Goal: Find specific page/section: Find specific page/section

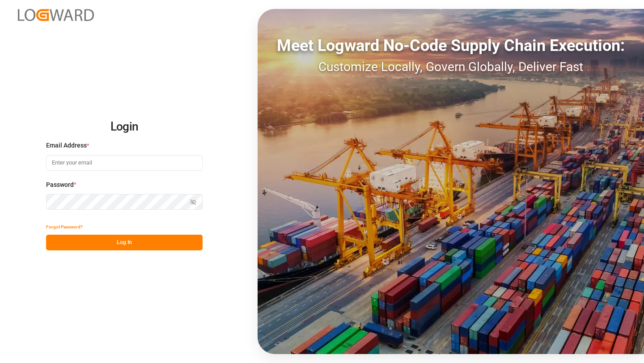
click at [140, 165] on input at bounding box center [124, 163] width 157 height 16
type input "[PERSON_NAME][EMAIL_ADDRESS][DOMAIN_NAME]"
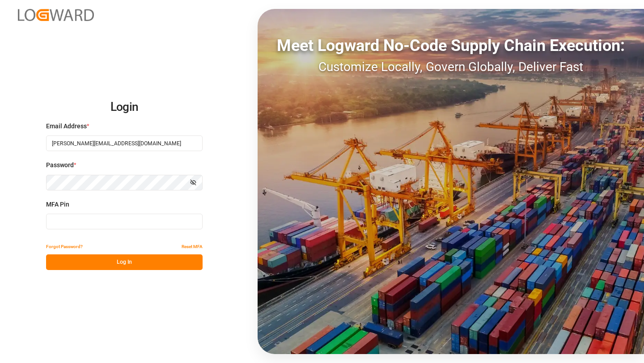
type input "357268"
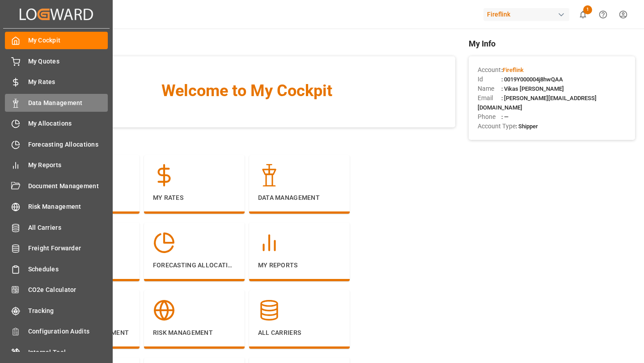
click at [25, 110] on div "Data Management Data Management" at bounding box center [56, 102] width 103 height 17
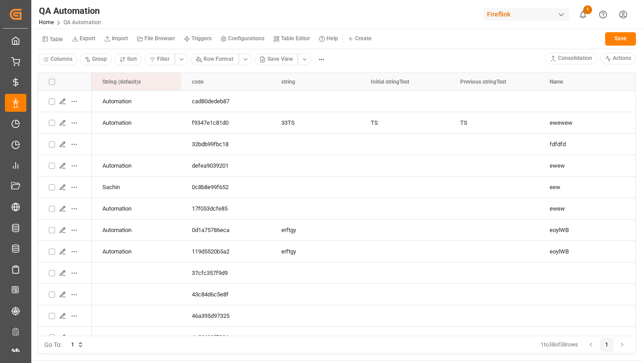
click at [55, 38] on small "Table" at bounding box center [56, 39] width 13 height 5
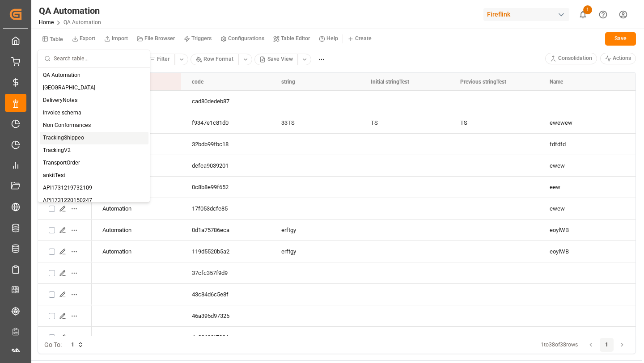
click at [80, 142] on div "TrackingShippeo" at bounding box center [94, 138] width 109 height 13
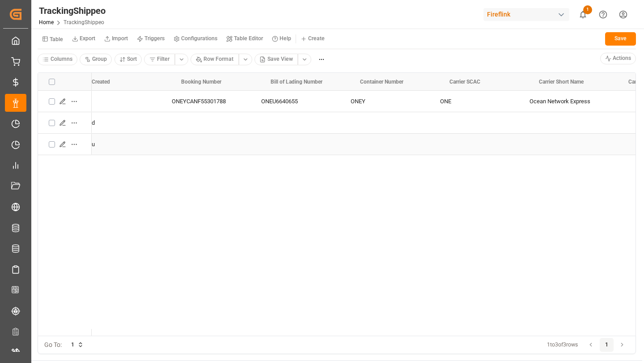
scroll to position [0, 350]
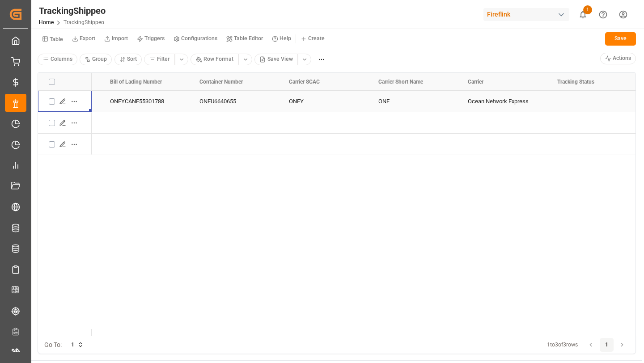
click at [59, 101] on icon "Press SPACE to select this row." at bounding box center [62, 101] width 7 height 7
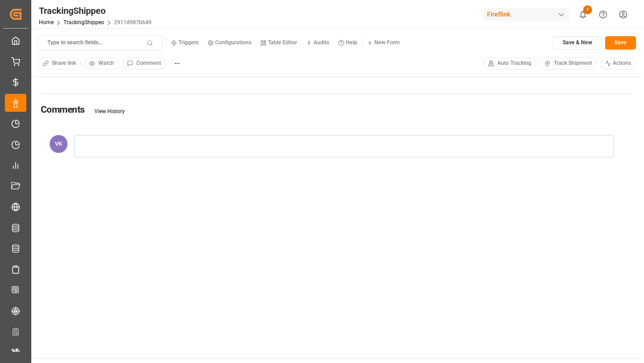
click at [319, 46] on button "Audits" at bounding box center [317, 42] width 32 height 13
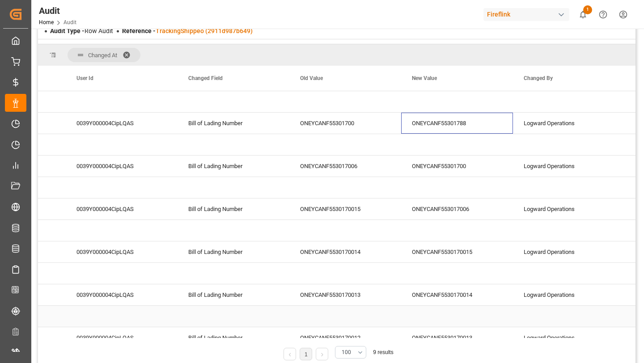
drag, startPoint x: 431, startPoint y: 113, endPoint x: 445, endPoint y: 333, distance: 220.0
click at [445, 333] on div "Group Changed At User Id" at bounding box center [336, 202] width 597 height 272
click at [425, 160] on div "ONEYCANF55301700" at bounding box center [457, 166] width 112 height 21
click at [449, 216] on div "ONEYCANF553017006" at bounding box center [457, 209] width 112 height 21
click at [450, 256] on div "ONEYCANF5530170015" at bounding box center [457, 252] width 112 height 21
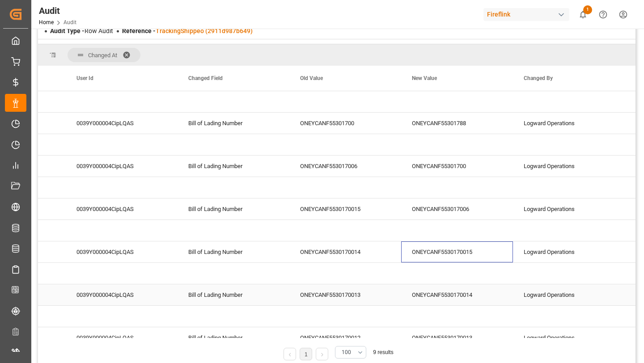
click at [439, 294] on div "ONEYCANF5530170014" at bounding box center [457, 294] width 112 height 21
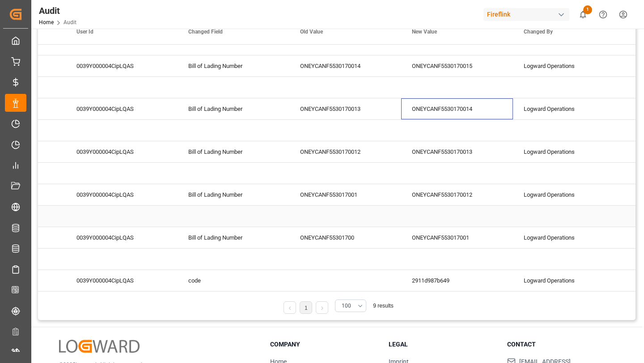
scroll to position [84, 0]
click at [428, 155] on div "ONEYCANF5530170013" at bounding box center [457, 151] width 112 height 21
click at [438, 192] on div "ONEYCANF5530170012" at bounding box center [457, 194] width 112 height 21
click at [432, 229] on div "ONEYCANF553017001" at bounding box center [457, 237] width 112 height 21
click at [346, 244] on div "ONEYCANF55301700" at bounding box center [345, 237] width 112 height 21
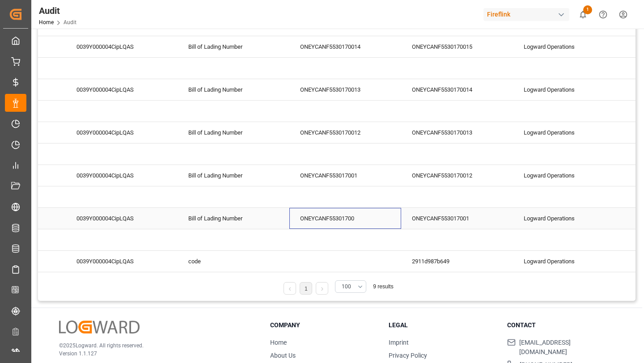
scroll to position [0, 0]
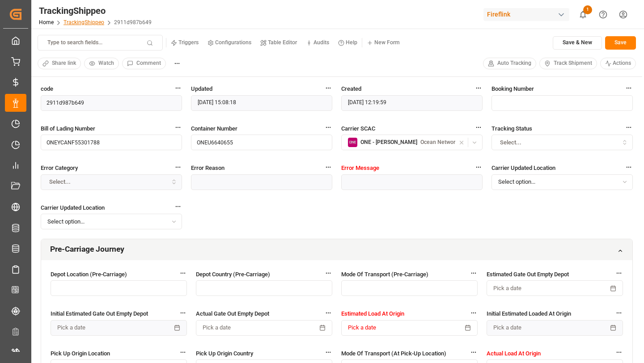
click at [72, 19] on link "TrackingShippeo" at bounding box center [84, 22] width 41 height 6
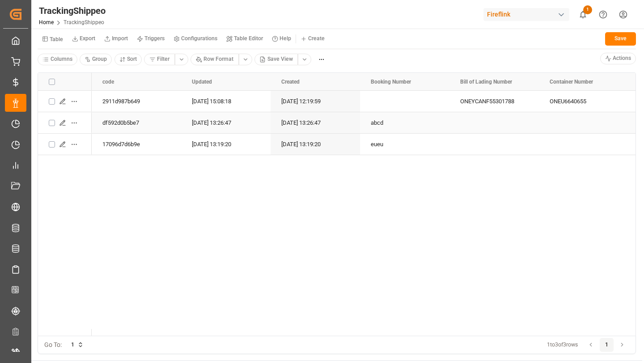
click at [377, 132] on div "abcd" at bounding box center [404, 122] width 89 height 21
click at [47, 40] on icon at bounding box center [45, 38] width 5 height 5
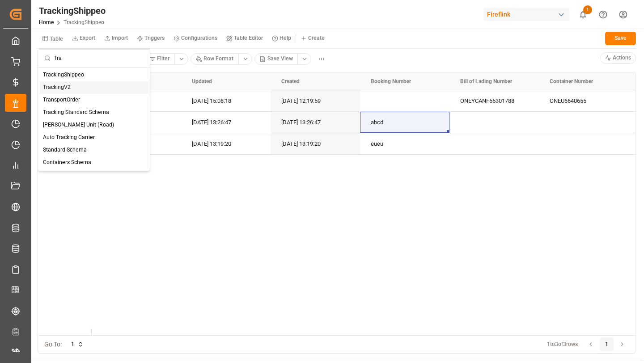
type input "Tra"
click at [81, 91] on div "TrackingV2" at bounding box center [94, 87] width 109 height 13
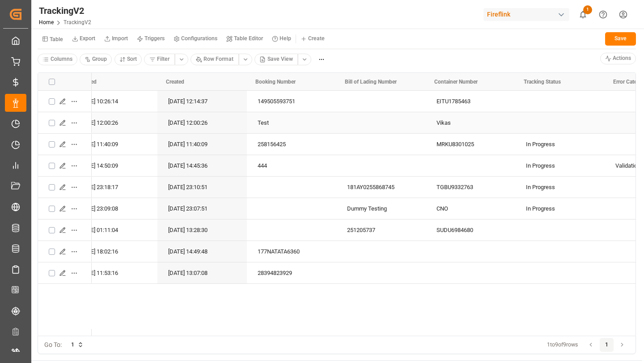
scroll to position [0, 115]
click at [443, 96] on div "EITU1785463" at bounding box center [468, 101] width 89 height 21
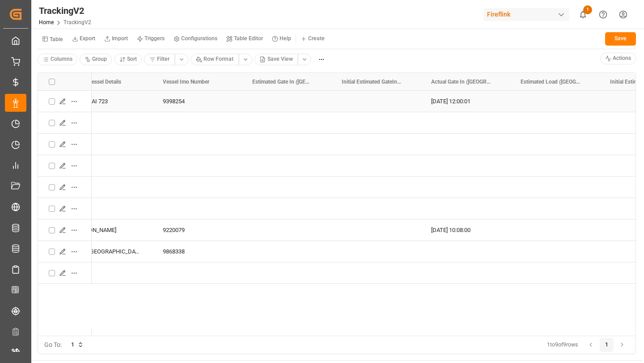
scroll to position [0, 3607]
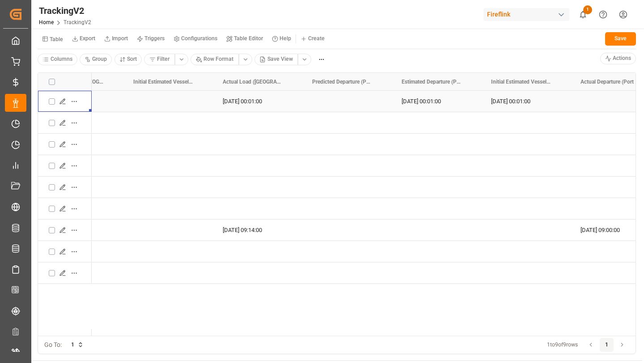
click at [66, 103] on icon "Press SPACE to select this row." at bounding box center [62, 101] width 7 height 7
